Goal: Information Seeking & Learning: Check status

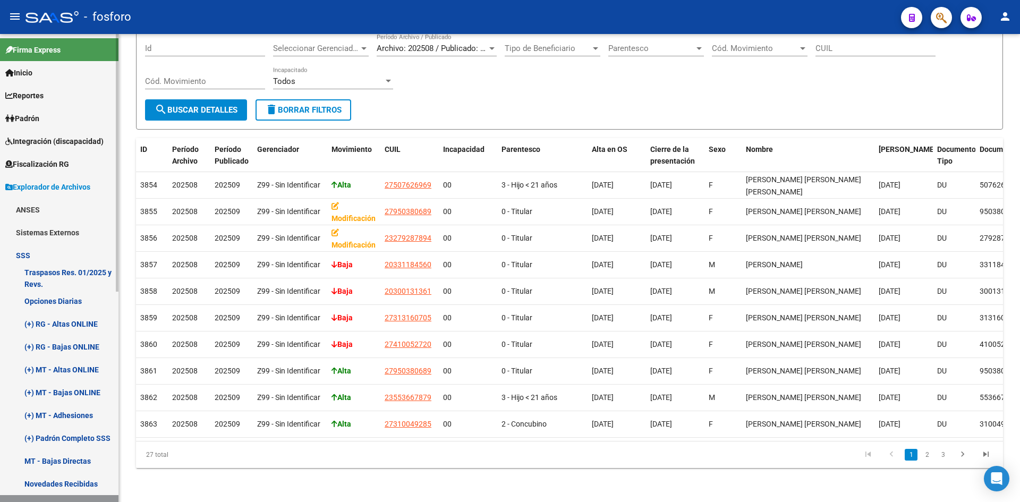
click at [56, 115] on link "Padrón" at bounding box center [59, 118] width 118 height 23
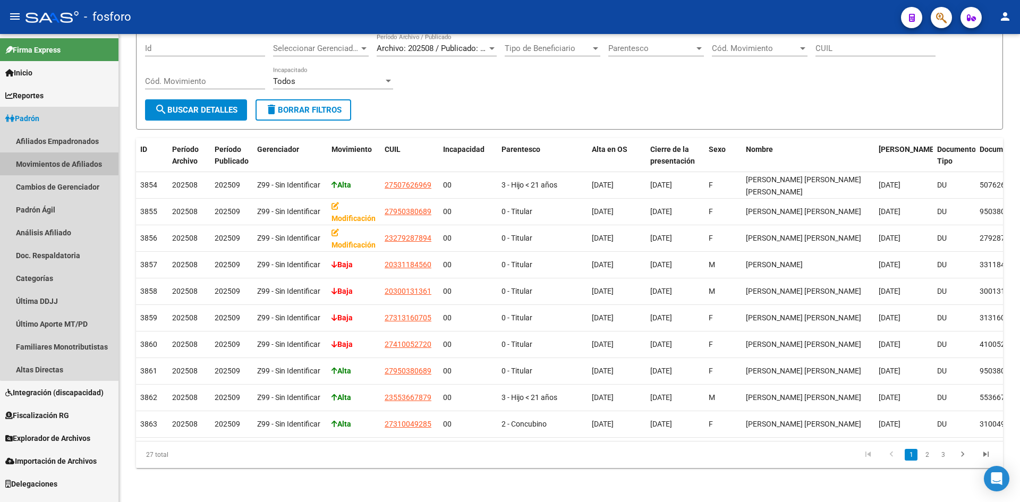
click at [61, 162] on link "Movimientos de Afiliados" at bounding box center [59, 163] width 118 height 23
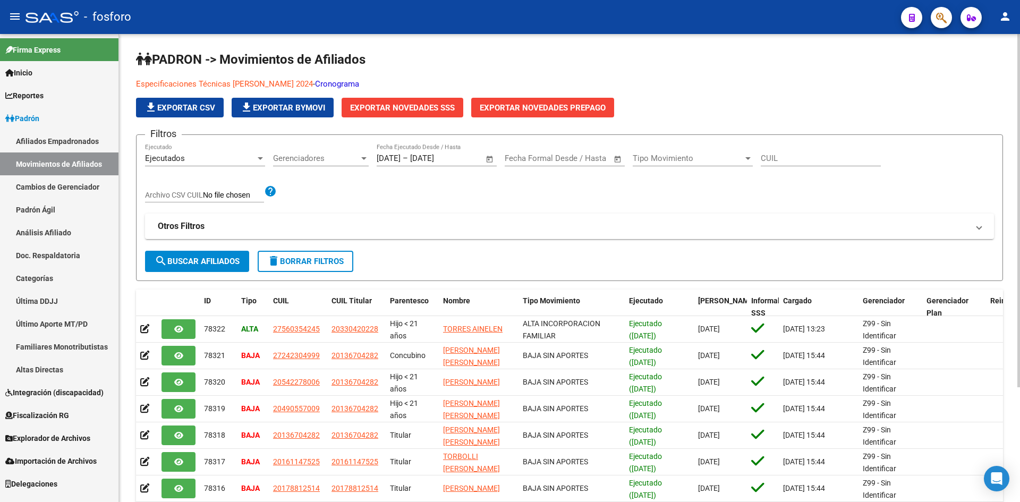
click at [782, 156] on input "CUIL" at bounding box center [821, 159] width 120 height 10
paste input "18036323"
click at [807, 156] on input "18036323" at bounding box center [821, 159] width 120 height 10
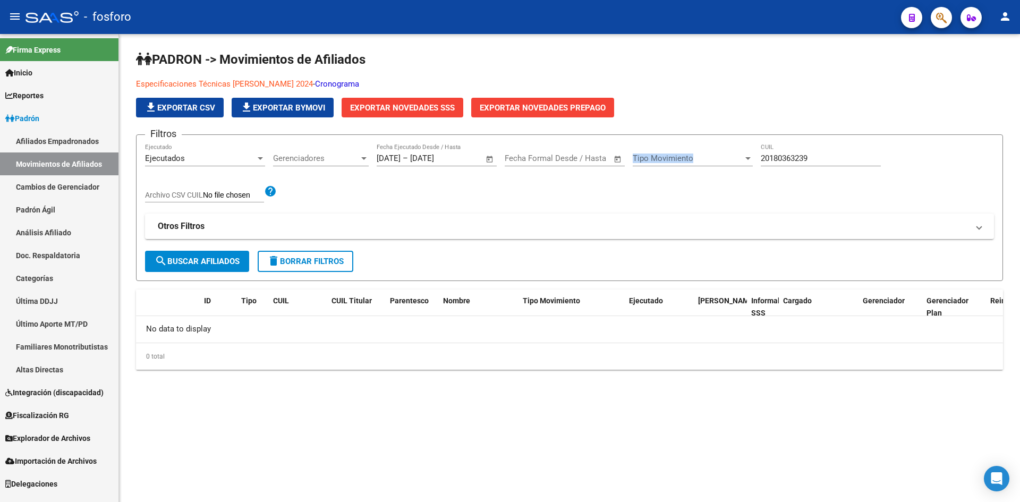
drag, startPoint x: 826, startPoint y: 153, endPoint x: 741, endPoint y: 162, distance: 85.4
click at [741, 162] on div "Filtros Ejecutados Ejecutado Gerenciadores Gerenciadores [DATE] [DATE] – [DATE]…" at bounding box center [569, 196] width 849 height 107
drag, startPoint x: 817, startPoint y: 156, endPoint x: 752, endPoint y: 164, distance: 65.8
click at [752, 164] on div "Filtros Ejecutados Ejecutado Gerenciadores Gerenciadores [DATE] [DATE] – [DATE]…" at bounding box center [569, 196] width 849 height 107
paste input "18036323"
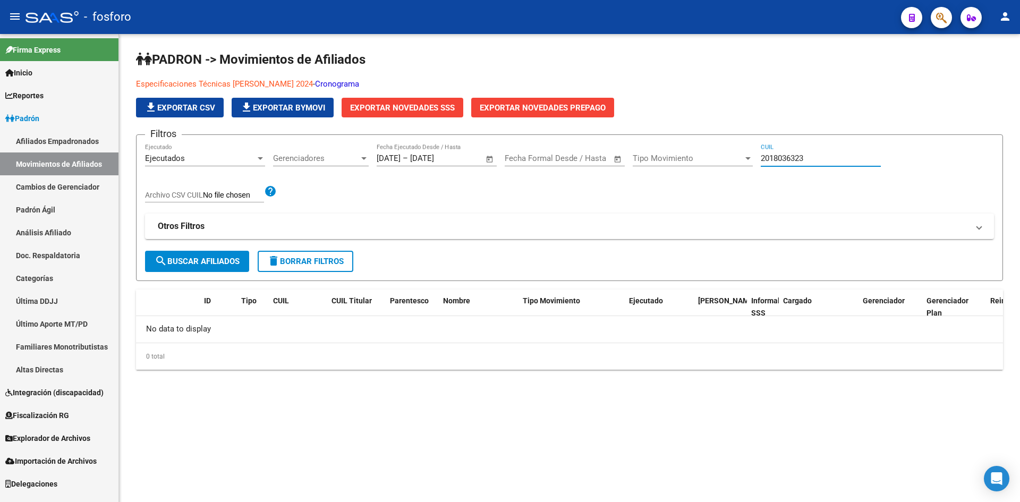
type input "20180363239"
click at [942, 16] on icon "button" at bounding box center [941, 18] width 11 height 12
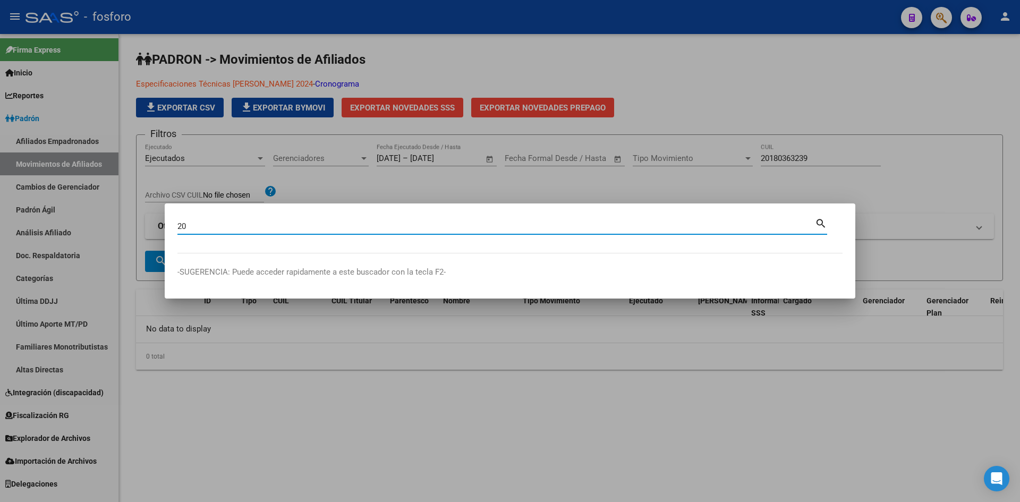
paste input "18036323"
type input "20180363239"
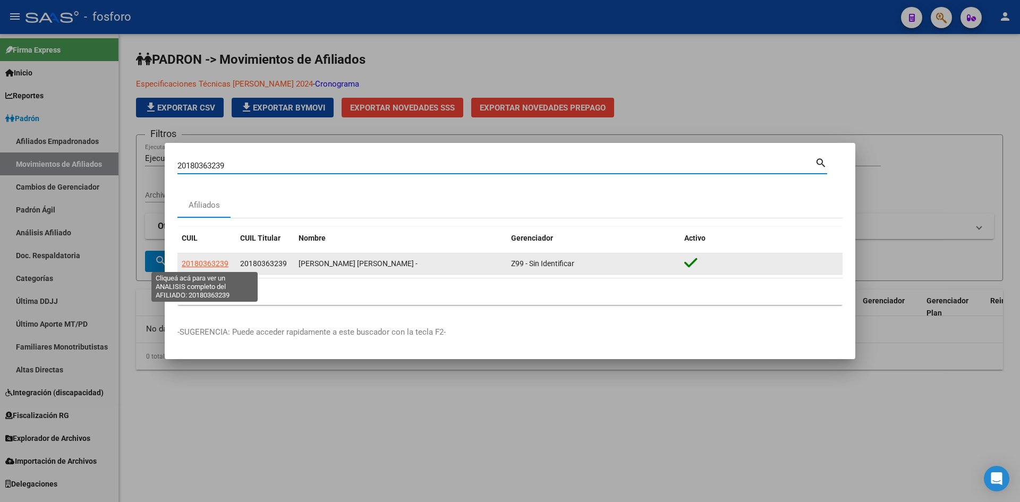
click at [202, 263] on span "20180363239" at bounding box center [205, 263] width 47 height 9
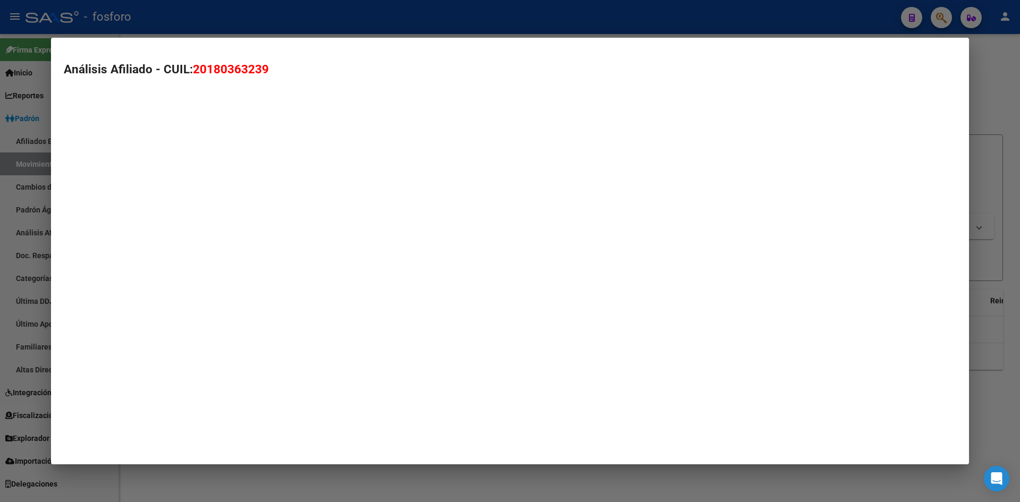
type textarea "20180363239"
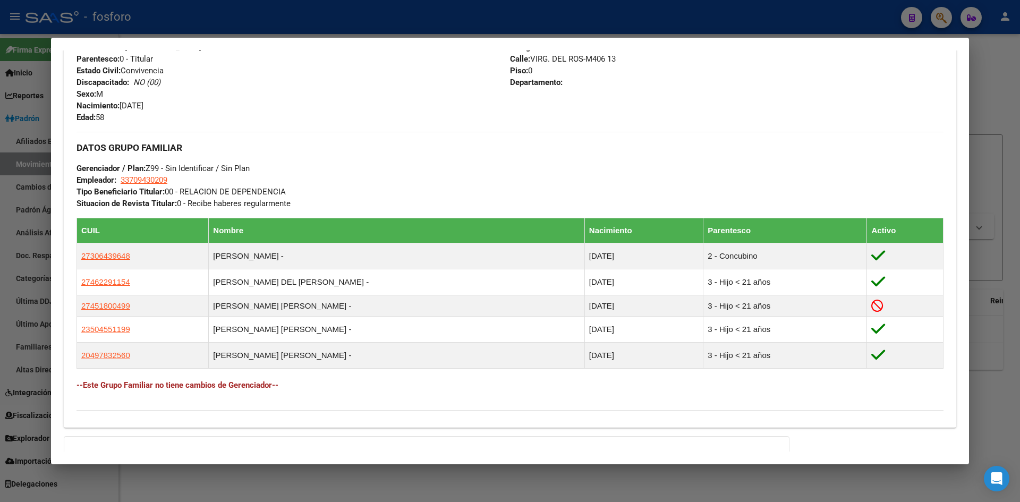
scroll to position [543, 0]
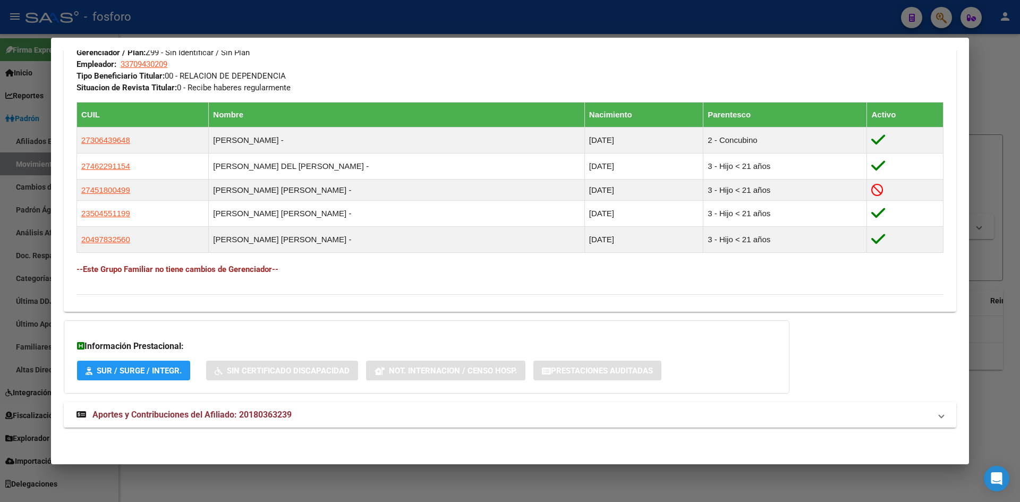
click at [167, 405] on mat-expansion-panel-header "Aportes y Contribuciones del Afiliado: 20180363239" at bounding box center [510, 415] width 893 height 26
click at [175, 420] on span "Aportes y Contribuciones del Afiliado: 20180363239" at bounding box center [191, 419] width 199 height 10
click at [175, 418] on span "Aportes y Contribuciones del Afiliado: 20180363239" at bounding box center [191, 415] width 199 height 10
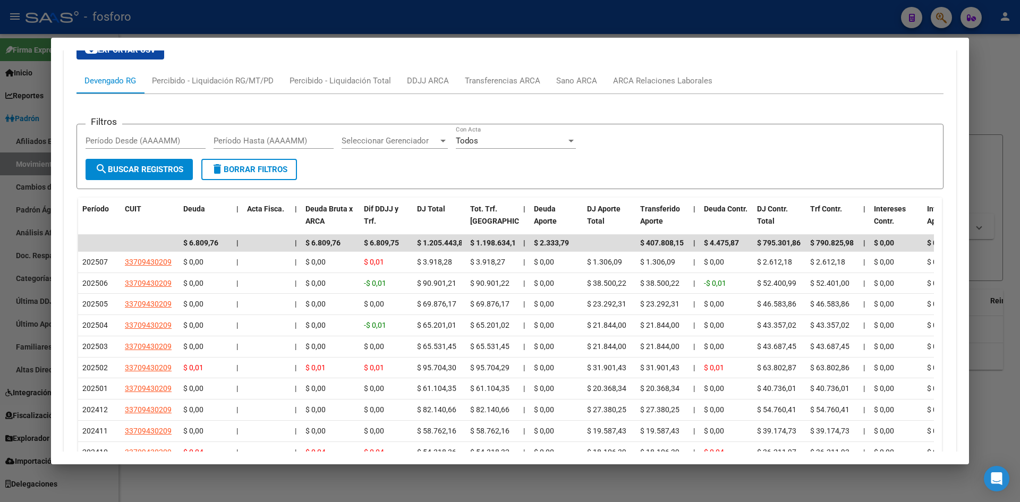
scroll to position [969, 0]
